Goal: Task Accomplishment & Management: Use online tool/utility

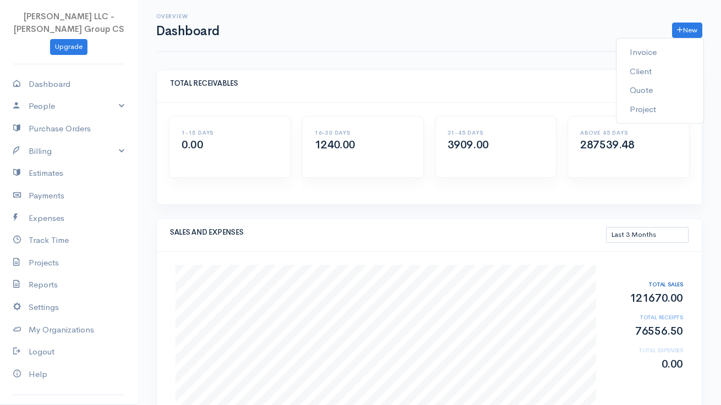
select select "90"
click at [652, 53] on link "Invoice" at bounding box center [659, 52] width 87 height 19
select select "[GEOGRAPHIC_DATA]"
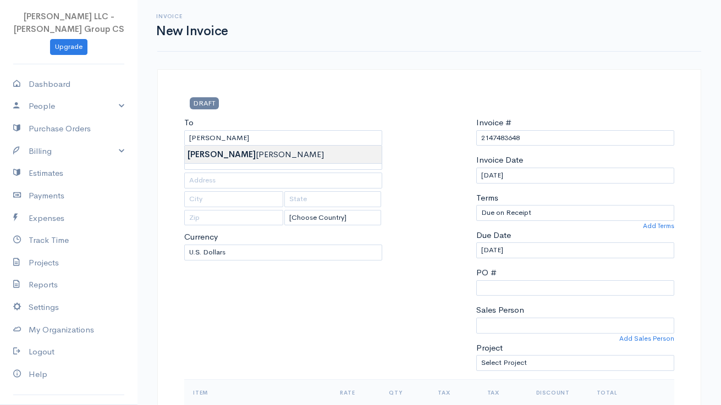
type input "[PERSON_NAME]"
type input "[PERSON_NAME] <[EMAIL_ADDRESS][DOMAIN_NAME]>"
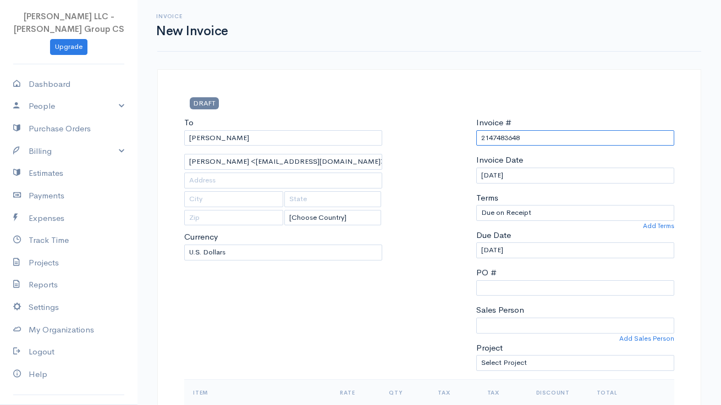
click at [501, 134] on input "2147483648" at bounding box center [575, 138] width 198 height 16
paste input "[STREET_ADDRESS]"
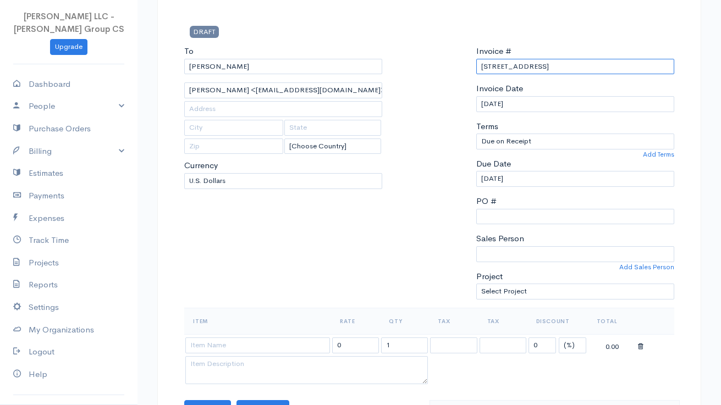
scroll to position [197, 0]
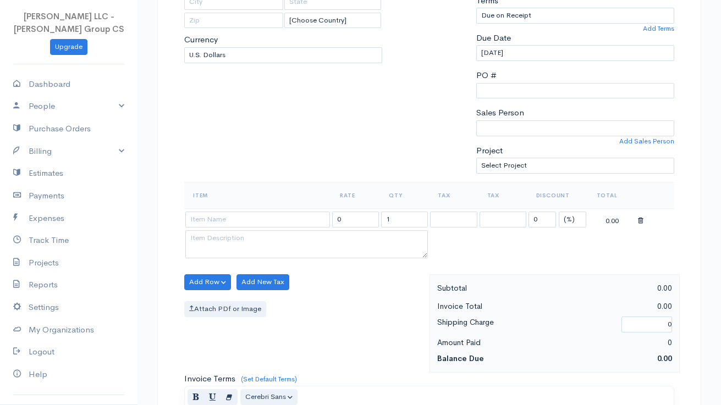
type input "[STREET_ADDRESS]"
drag, startPoint x: 351, startPoint y: 214, endPoint x: 305, endPoint y: 214, distance: 45.6
click at [305, 214] on tr "0 1 0 (%) Flat 0.00" at bounding box center [429, 218] width 490 height 21
type input "2500"
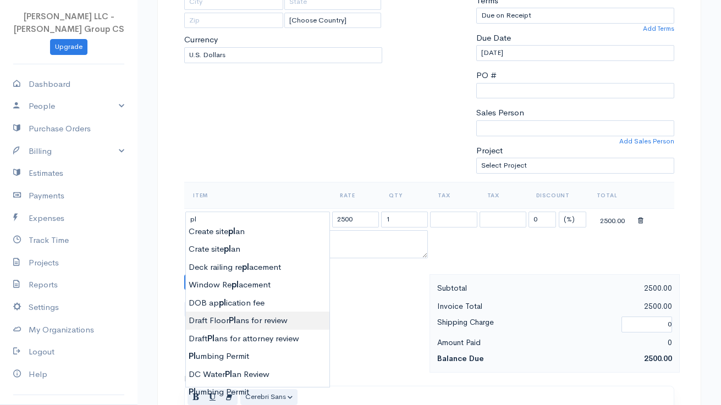
type input "Draft Floor Plans for review"
click at [292, 322] on body "[PERSON_NAME] LLC - [PERSON_NAME] Group CS Upgrade Dashboard People Clients Ven…" at bounding box center [360, 310] width 721 height 1015
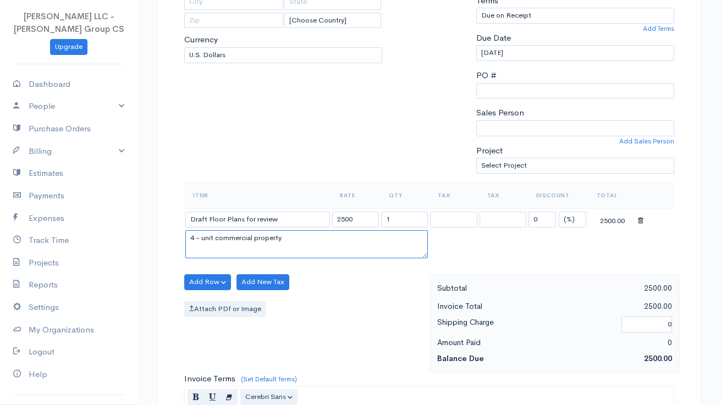
drag, startPoint x: 295, startPoint y: 235, endPoint x: 197, endPoint y: 229, distance: 98.6
click at [197, 230] on textarea "4 - unit commercial property" at bounding box center [306, 244] width 242 height 29
type textarea "4"
type textarea "Respond to comments per DOB review."
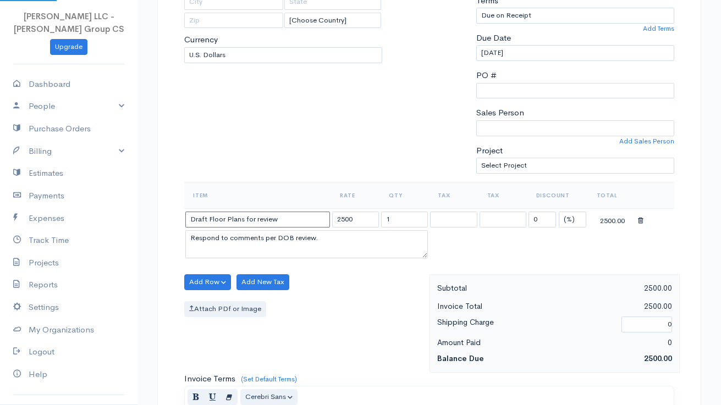
drag, startPoint x: 208, startPoint y: 214, endPoint x: 149, endPoint y: 213, distance: 59.4
click at [149, 213] on div "DRAFT To [GEOGRAPHIC_DATA] Khalifa [PERSON_NAME][GEOGRAPHIC_DATA] <[EMAIL_ADDRE…" at bounding box center [428, 345] width 583 height 946
type input "Draft Floor Plans for review"
click at [335, 264] on div "Item Rate Qty Tax Tax Discount Total Draft Floor Plans for review 2500 1 0 (%) …" at bounding box center [429, 228] width 490 height 92
click at [335, 281] on div "Add Row Add Item Row Add Time Row Add New Tax Attach PDf or Image" at bounding box center [304, 323] width 251 height 98
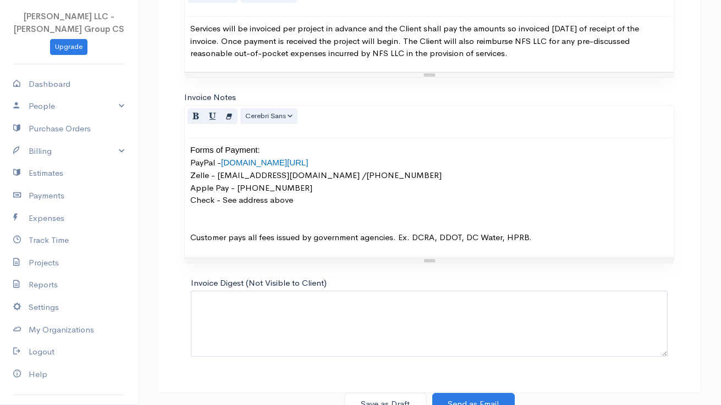
scroll to position [599, 0]
click at [388, 394] on button "Save as Draft" at bounding box center [385, 405] width 82 height 23
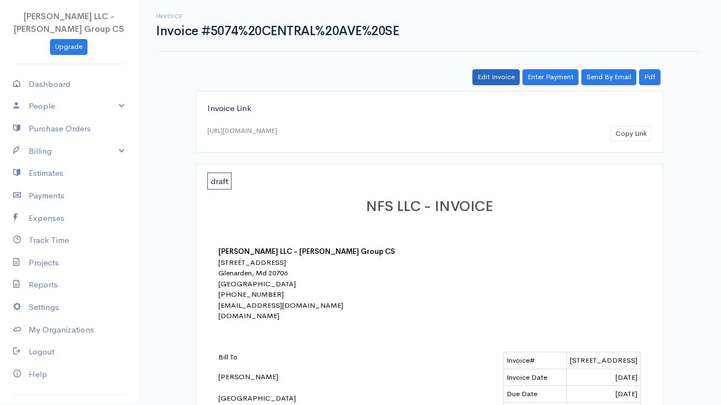
click at [493, 79] on link "Edit Invoice" at bounding box center [495, 77] width 47 height 16
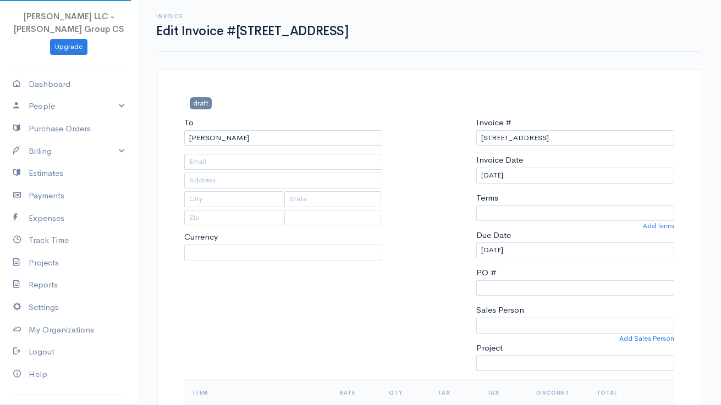
type input "[PERSON_NAME] <[EMAIL_ADDRESS][DOMAIN_NAME]>"
select select "[GEOGRAPHIC_DATA]"
select select "USD"
select select "0"
select select
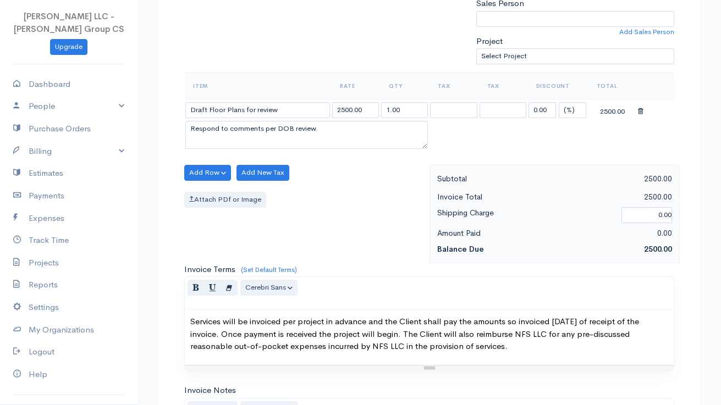
scroll to position [323, 0]
